Goal: Information Seeking & Learning: Find specific page/section

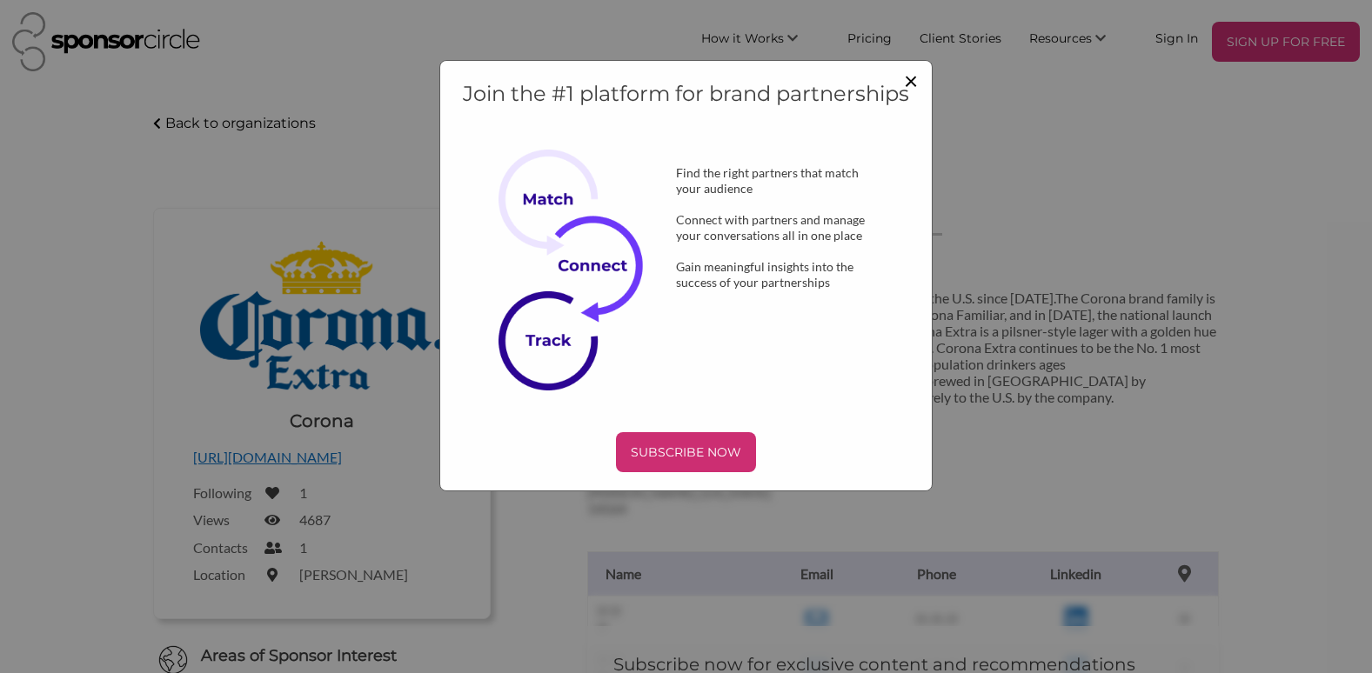
click at [907, 77] on span "×" at bounding box center [911, 80] width 14 height 30
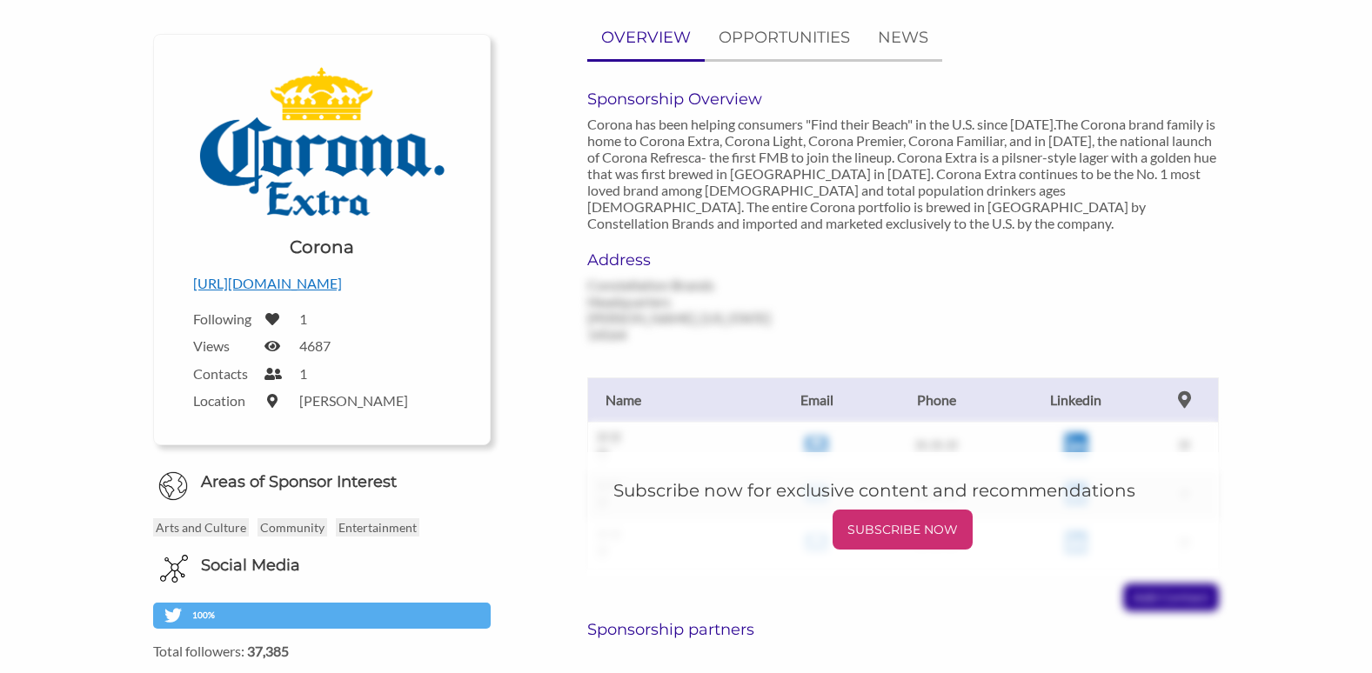
scroll to position [348, 0]
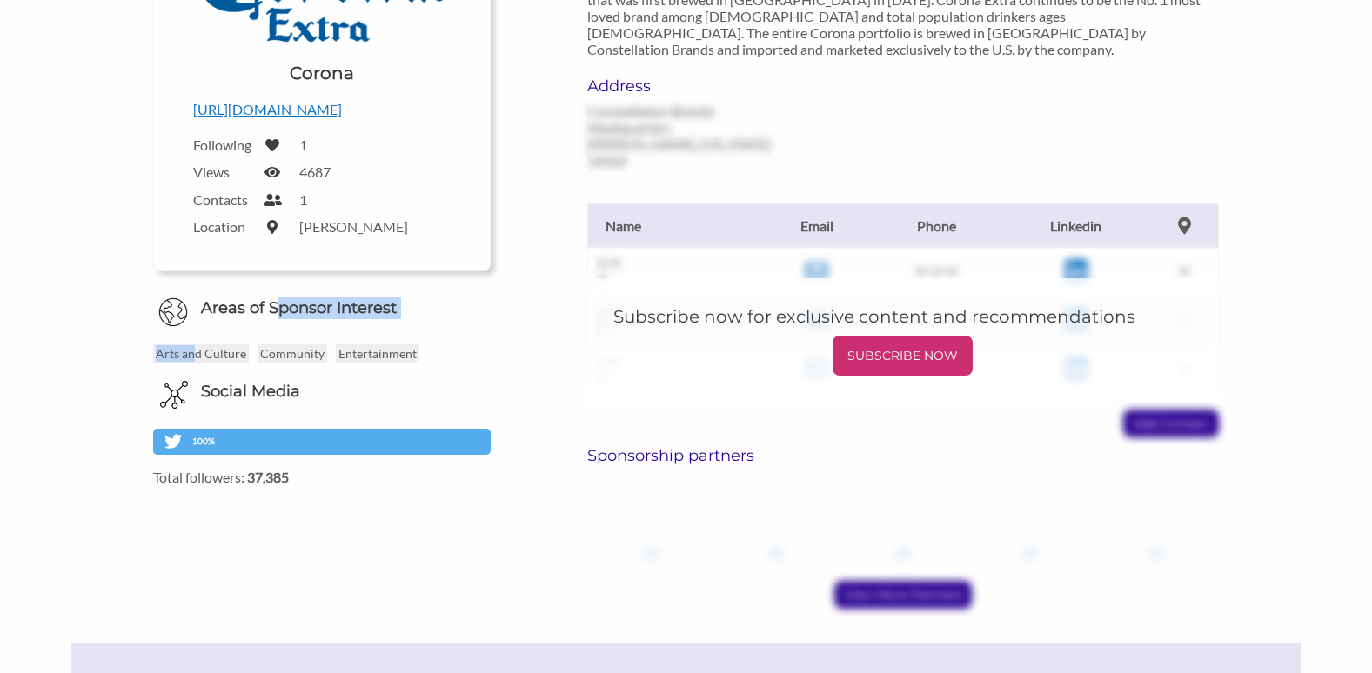
drag, startPoint x: 192, startPoint y: 351, endPoint x: 278, endPoint y: 317, distance: 92.5
click at [278, 317] on div "Areas of Sponsor Interest Arts and Culture Community Entertainment Social Media…" at bounding box center [321, 391] width 337 height 188
drag, startPoint x: 278, startPoint y: 317, endPoint x: 210, endPoint y: 350, distance: 75.5
click at [210, 350] on p "Arts and Culture" at bounding box center [201, 353] width 96 height 18
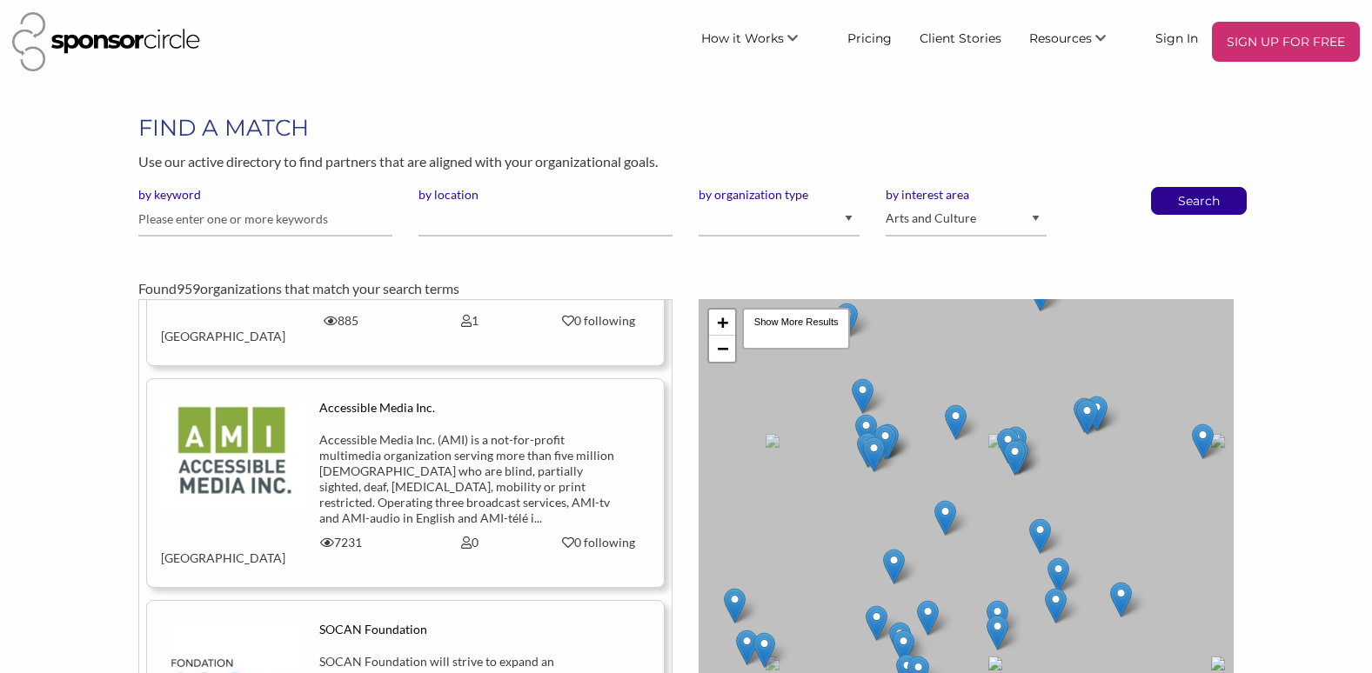
scroll to position [261, 0]
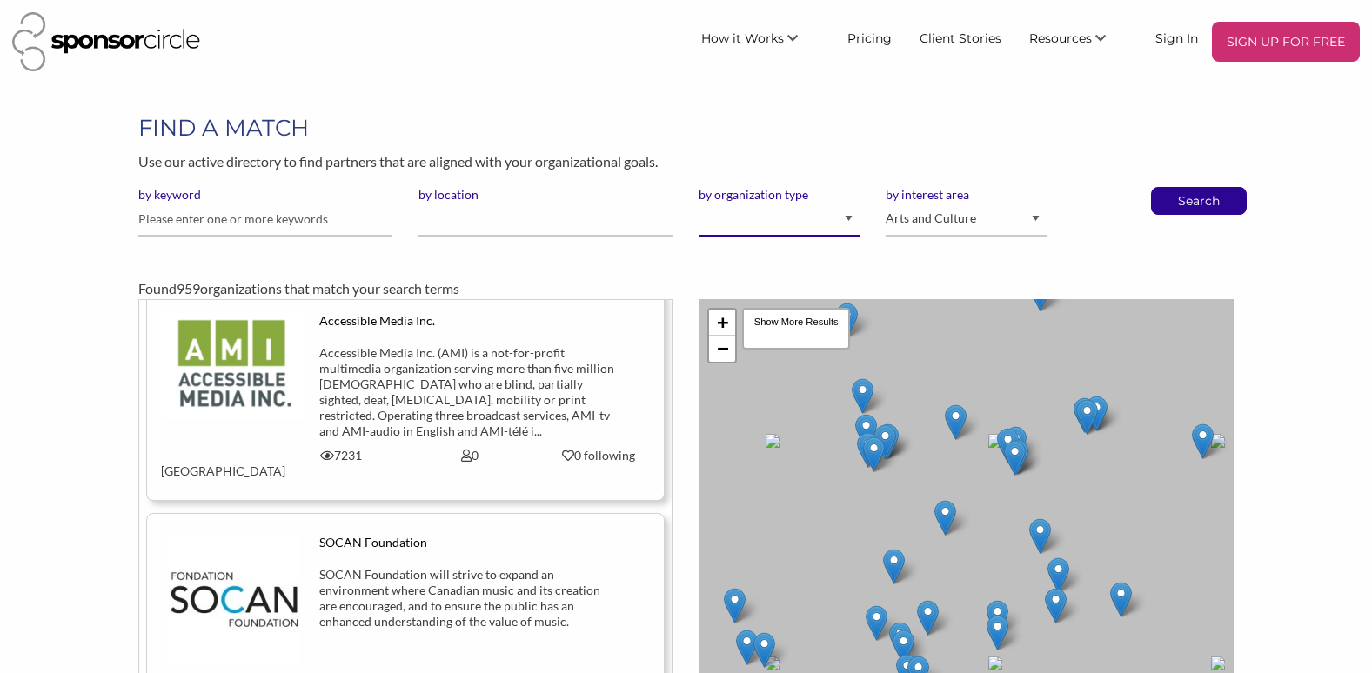
click at [795, 220] on select "I am an event organizer seeking new partnerships with suppliers, exhibitors or …" at bounding box center [778, 220] width 161 height 34
select select "Agency"
click at [698, 203] on select "I am an event organizer seeking new partnerships with suppliers, exhibitors or …" at bounding box center [778, 220] width 161 height 34
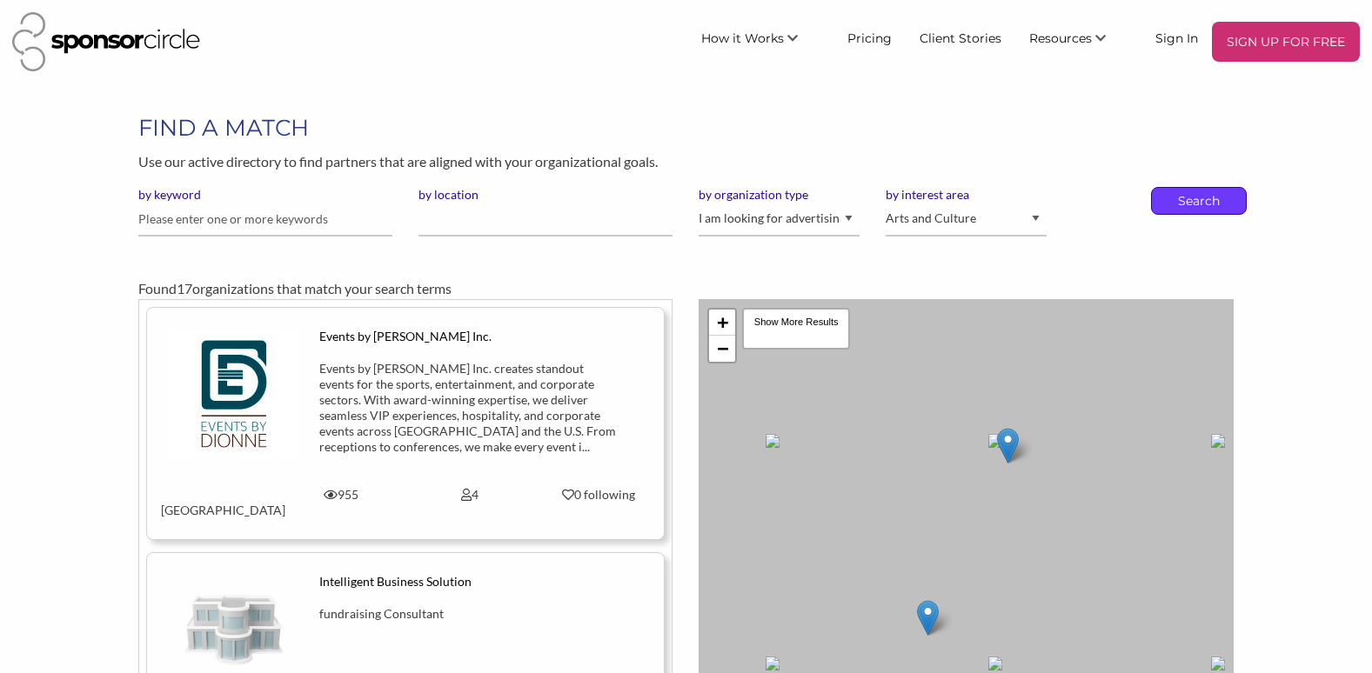
click at [1178, 200] on p "Search" at bounding box center [1198, 201] width 57 height 26
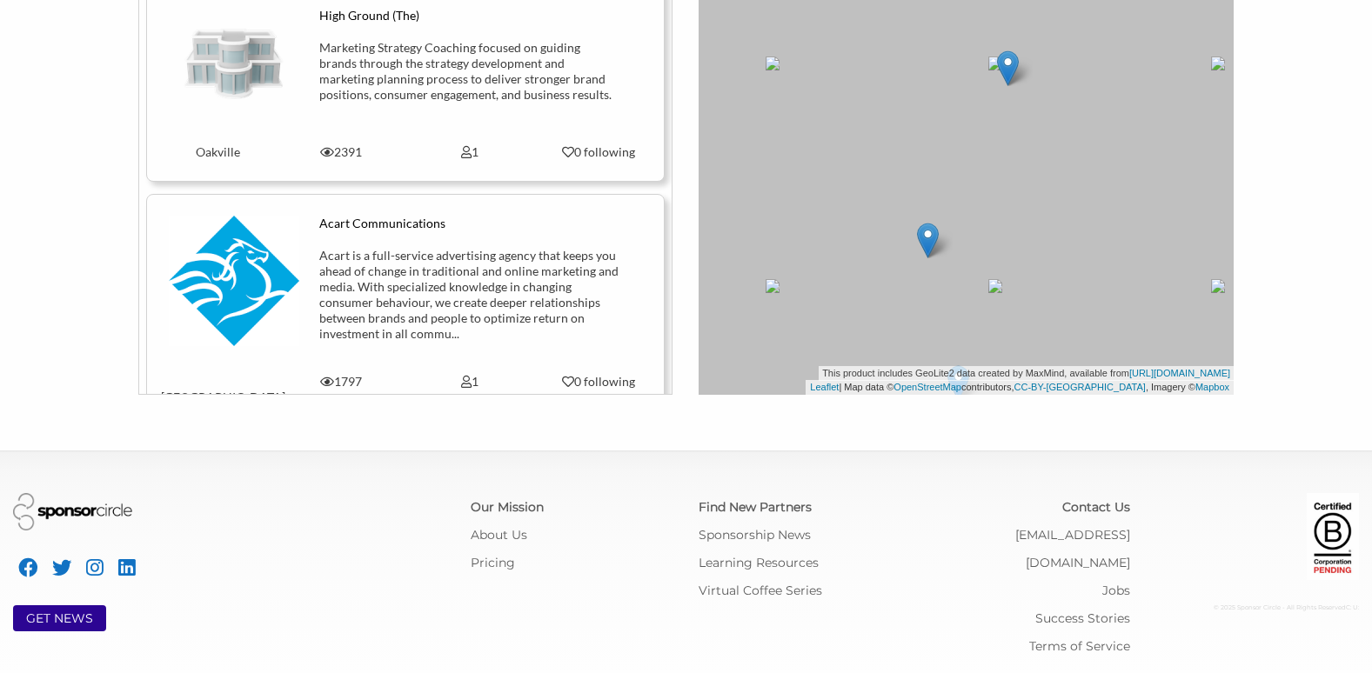
scroll to position [2348, 0]
